Goal: Find specific page/section: Find specific page/section

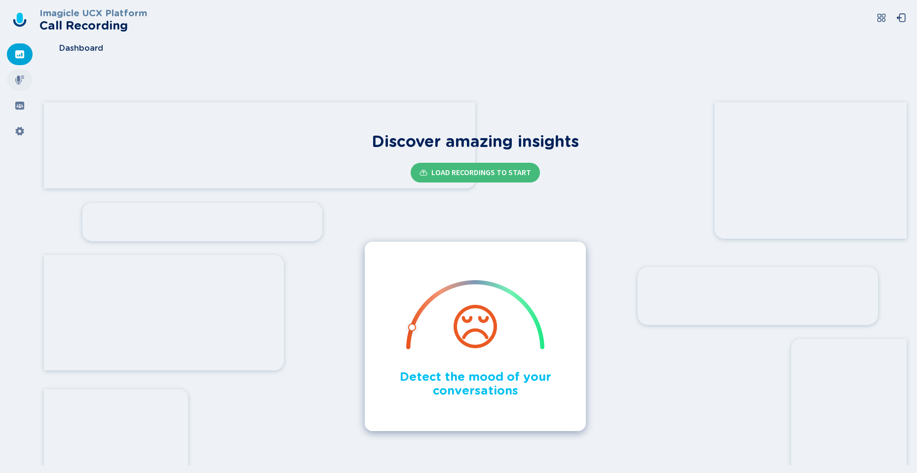
click at [14, 78] on div at bounding box center [20, 80] width 26 height 22
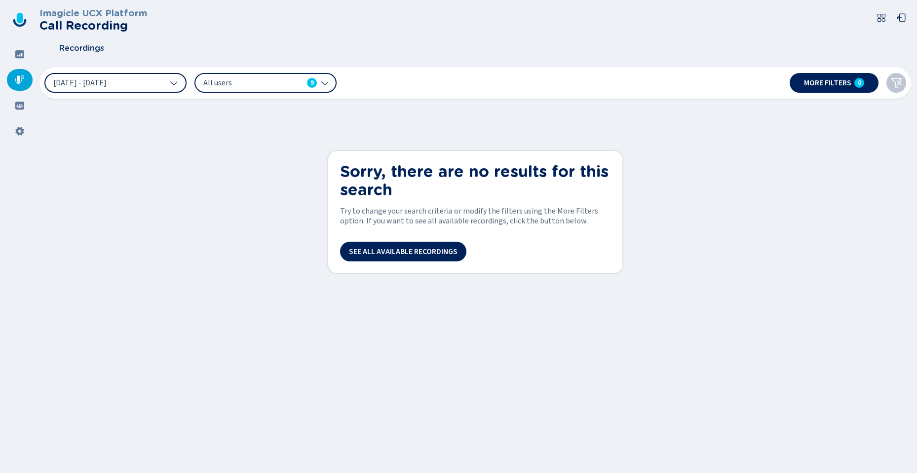
click at [71, 92] on button "[DATE] - [DATE]" at bounding box center [115, 83] width 142 height 20
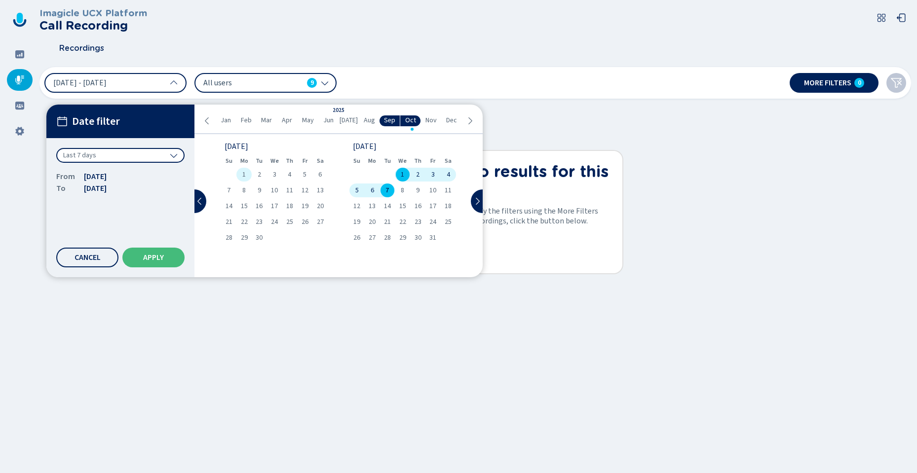
click at [243, 174] on span "1" at bounding box center [243, 174] width 3 height 7
click at [430, 237] on span "31" at bounding box center [432, 237] width 7 height 7
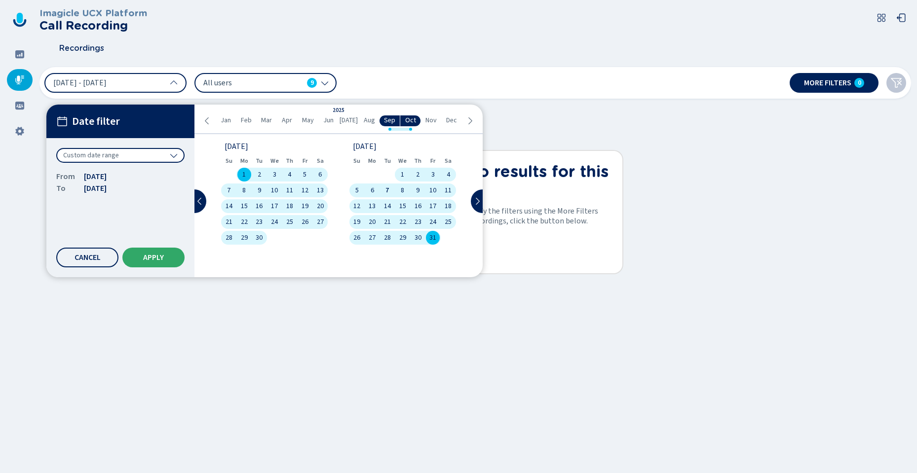
click at [144, 262] on button "Apply" at bounding box center [153, 258] width 62 height 20
